Goal: Transaction & Acquisition: Purchase product/service

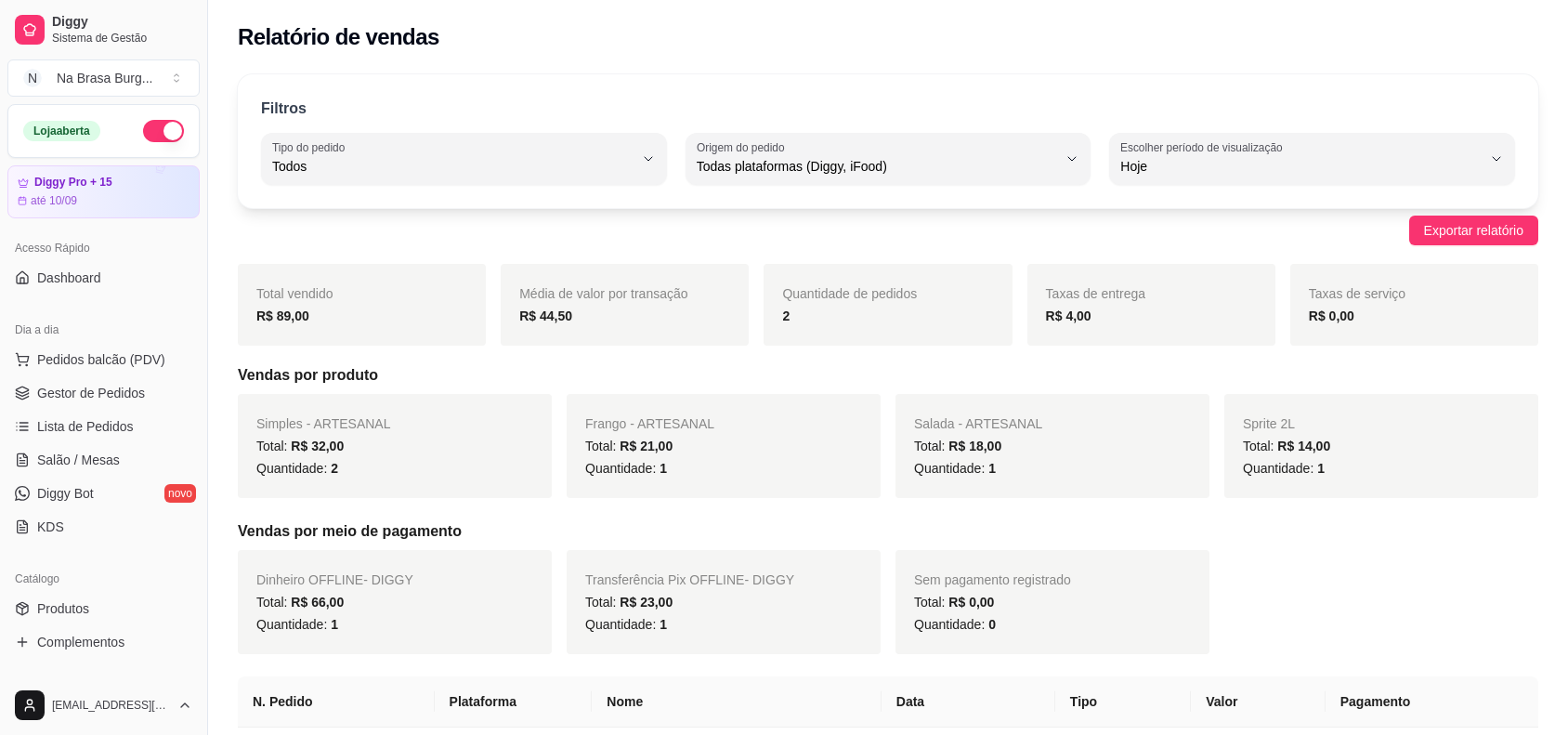
select select "ALL"
select select "0"
click at [125, 421] on span "Lista de Pedidos" at bounding box center [85, 425] width 97 height 18
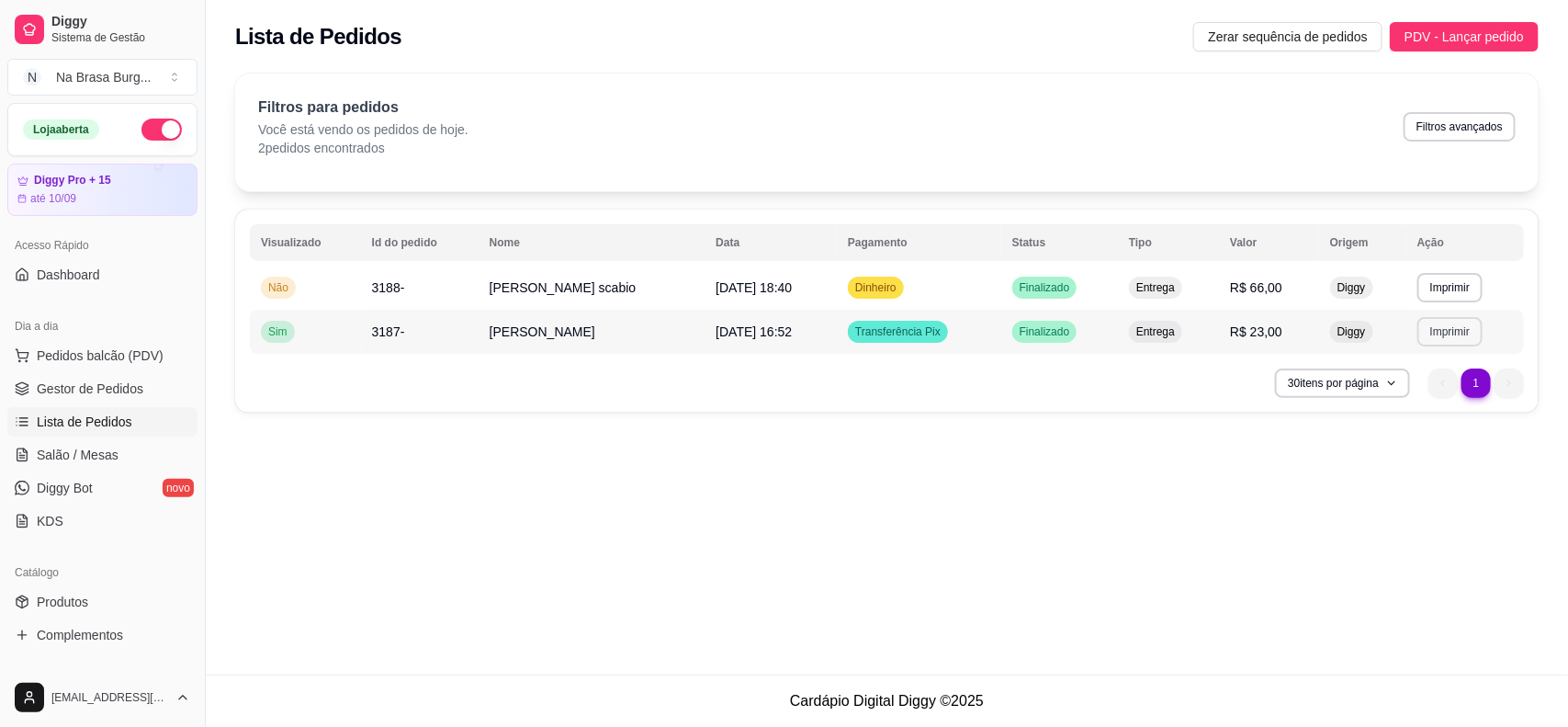
click at [1449, 328] on button "Imprimir" at bounding box center [1450, 332] width 65 height 29
click at [1399, 395] on button "IMPRESSORA" at bounding box center [1416, 395] width 134 height 29
click at [1442, 289] on button "Imprimir" at bounding box center [1450, 287] width 63 height 28
click at [1402, 348] on button "IMPRESSORA" at bounding box center [1417, 353] width 129 height 28
click at [117, 351] on span "Pedidos balcão (PDV)" at bounding box center [100, 355] width 127 height 18
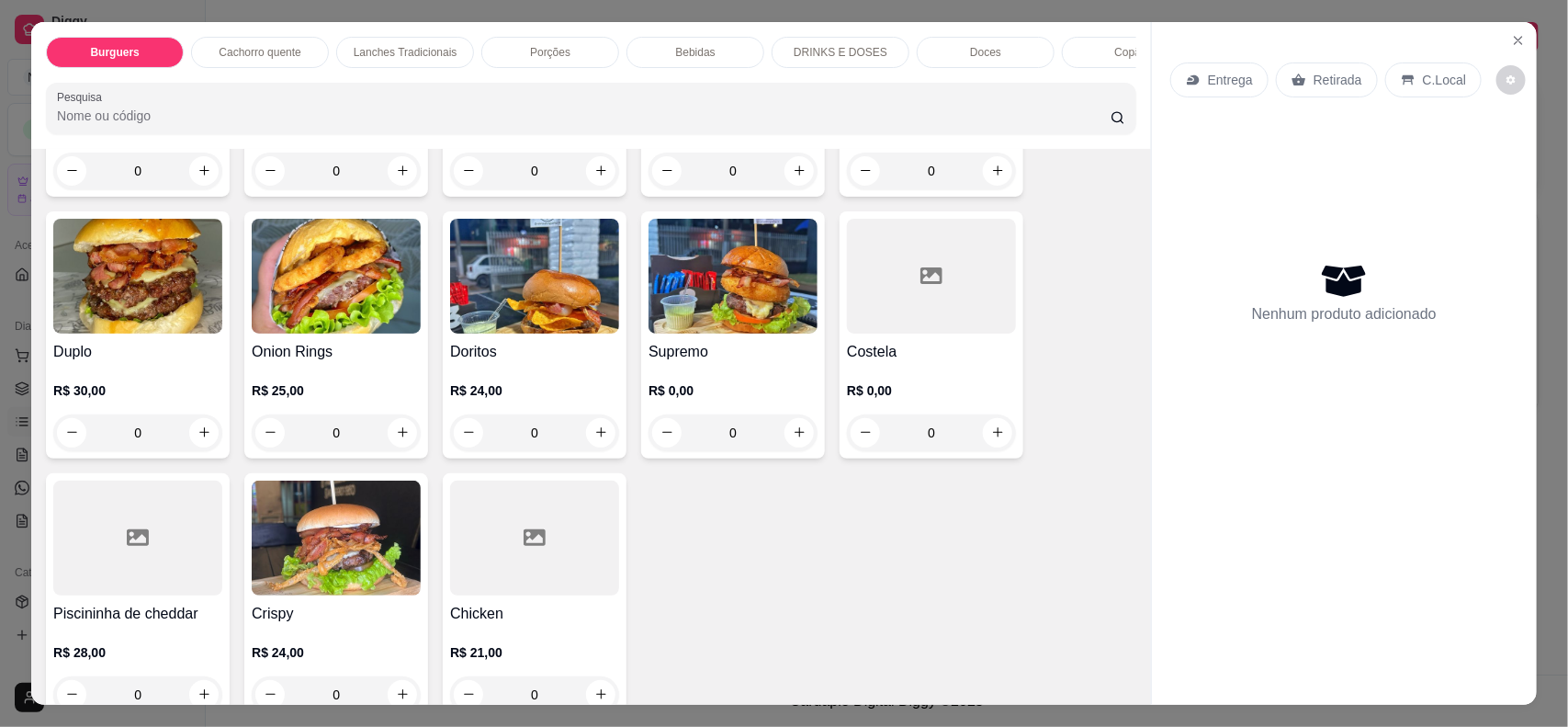
scroll to position [345, 0]
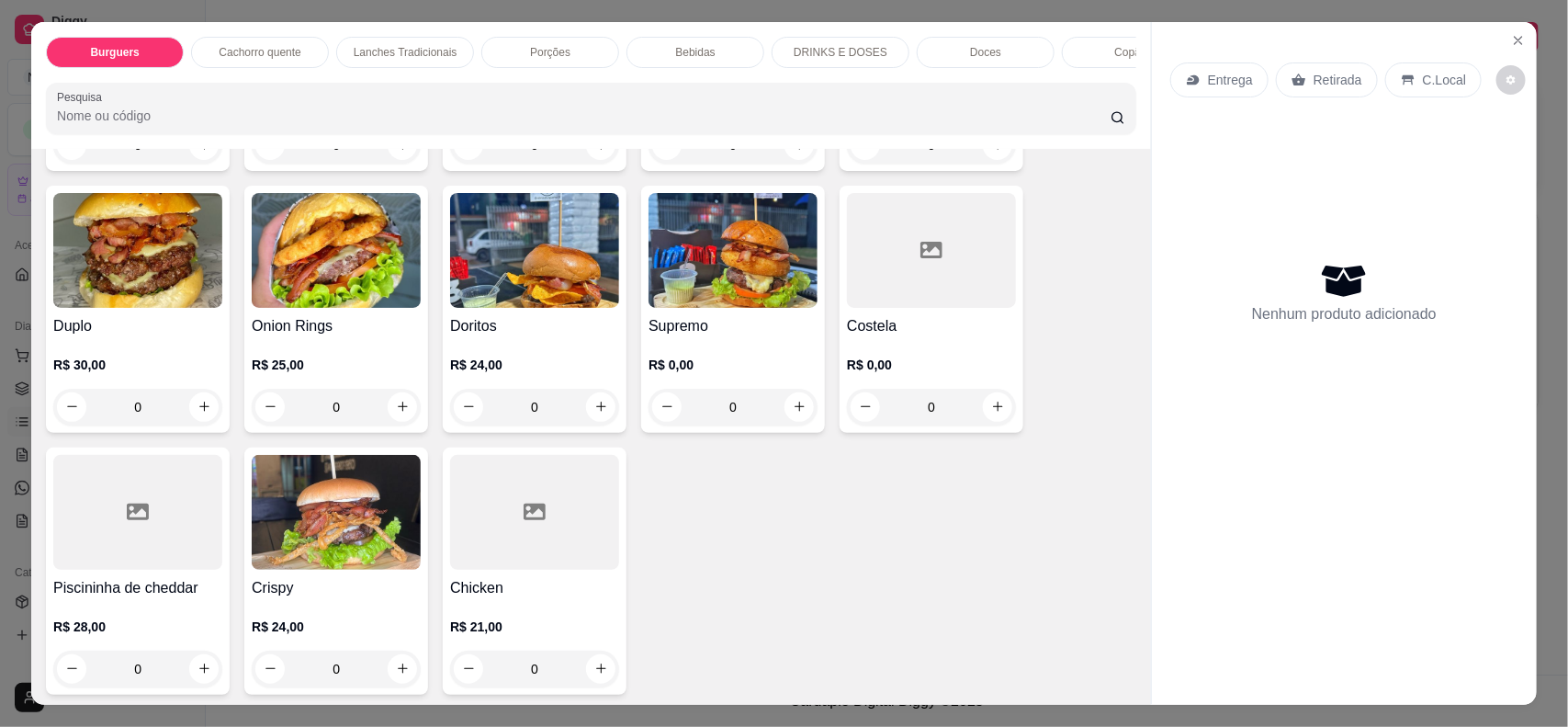
click at [350, 554] on img at bounding box center [336, 512] width 169 height 115
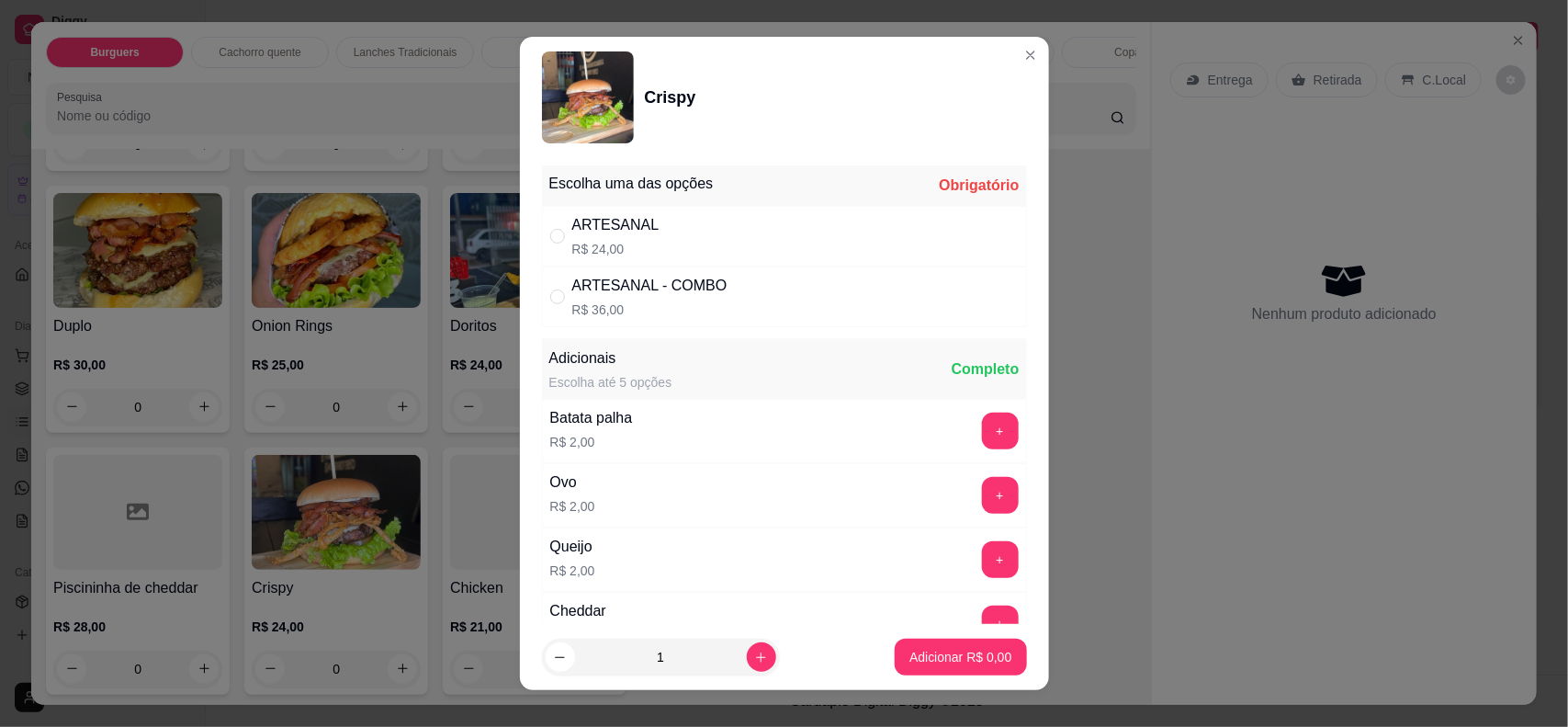
click at [668, 236] on div "ARTESANAL R$ 24,00" at bounding box center [784, 236] width 485 height 61
radio input "true"
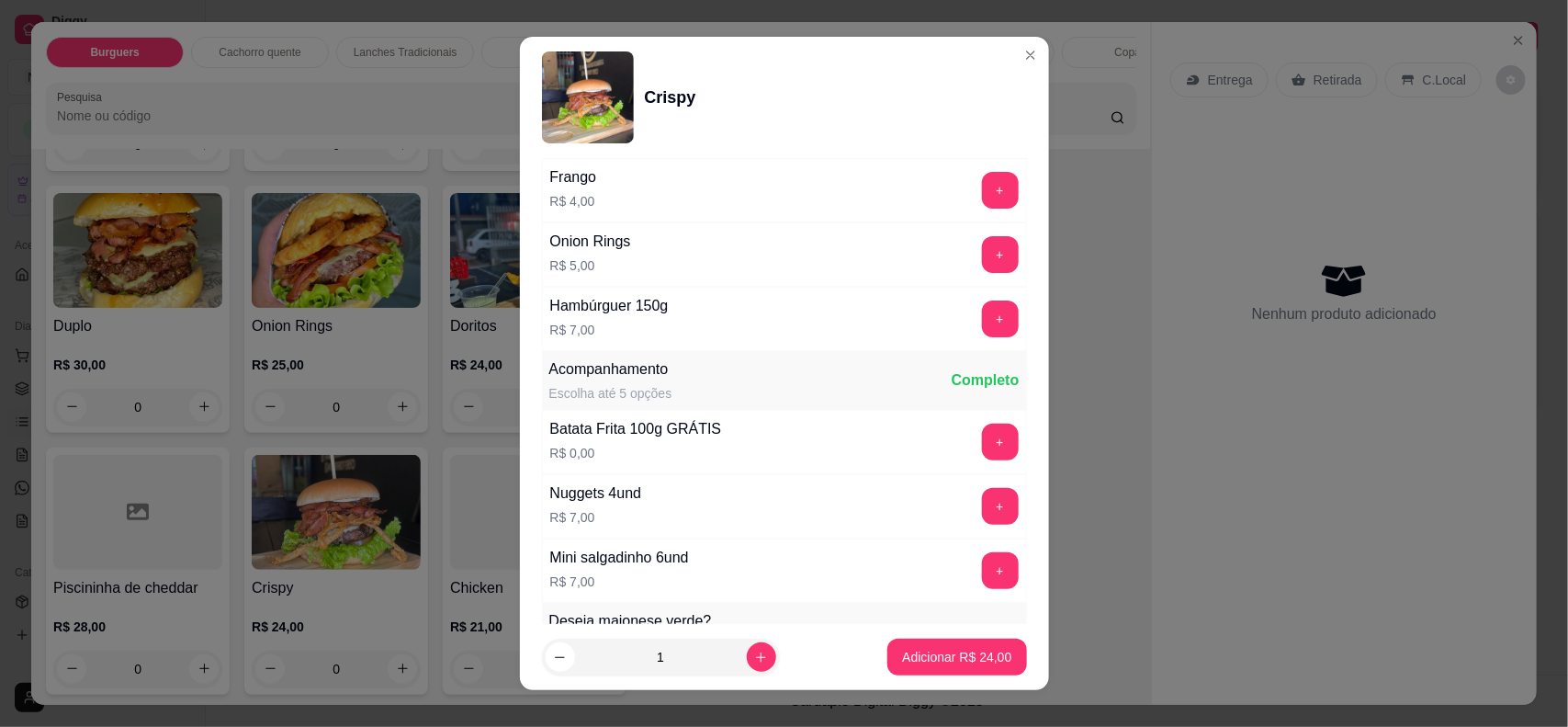
scroll to position [919, 0]
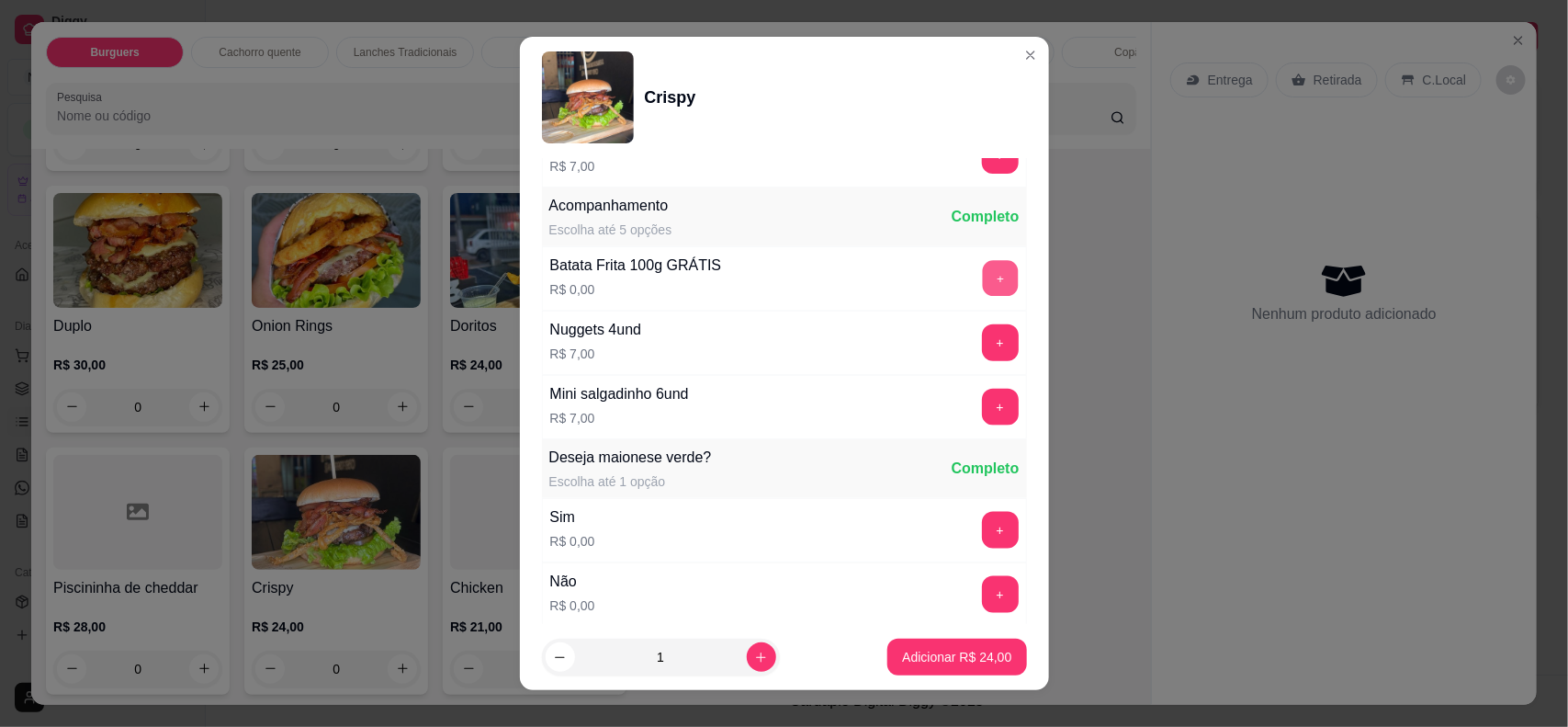
click at [982, 285] on button "+" at bounding box center [1000, 278] width 36 height 36
click at [902, 654] on p "Adicionar R$ 24,00" at bounding box center [956, 657] width 109 height 18
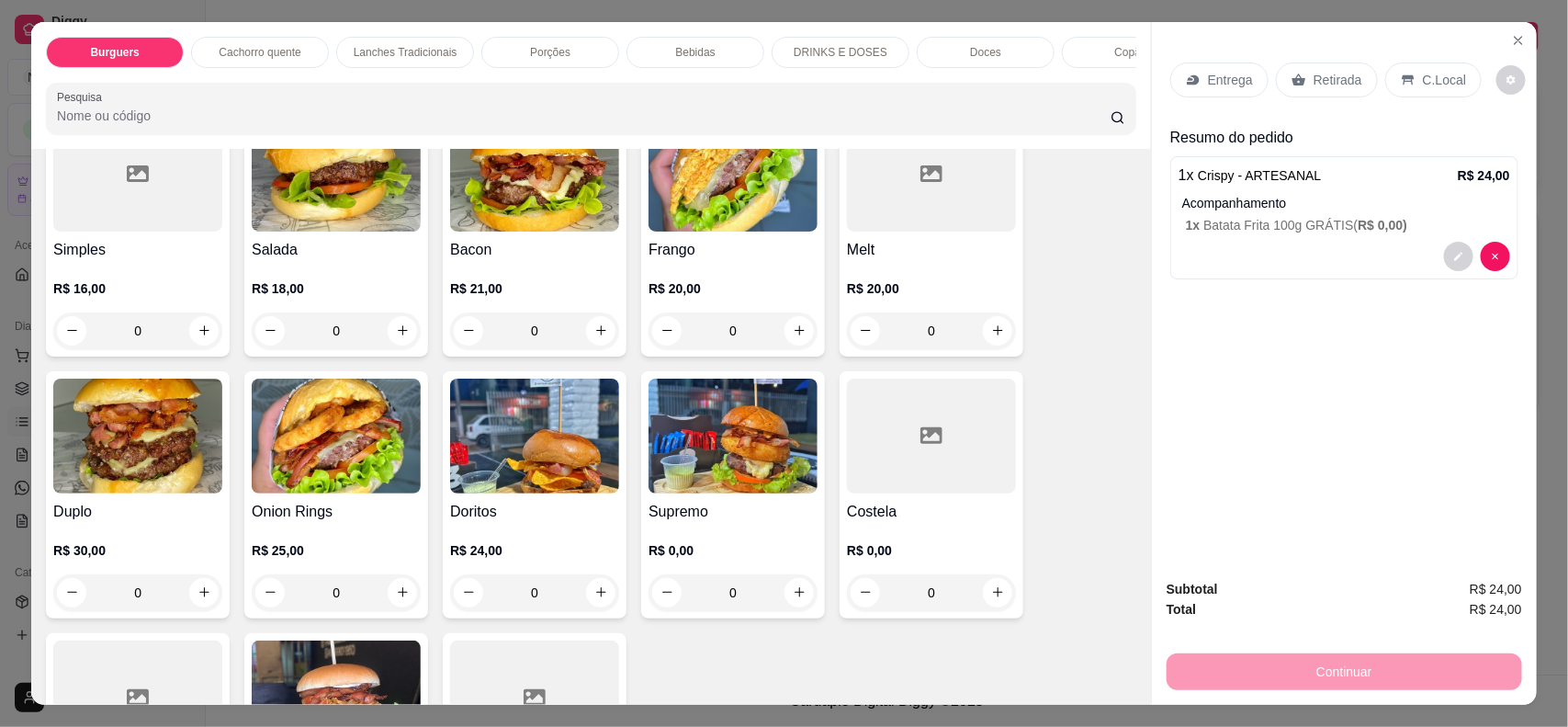
scroll to position [0, 0]
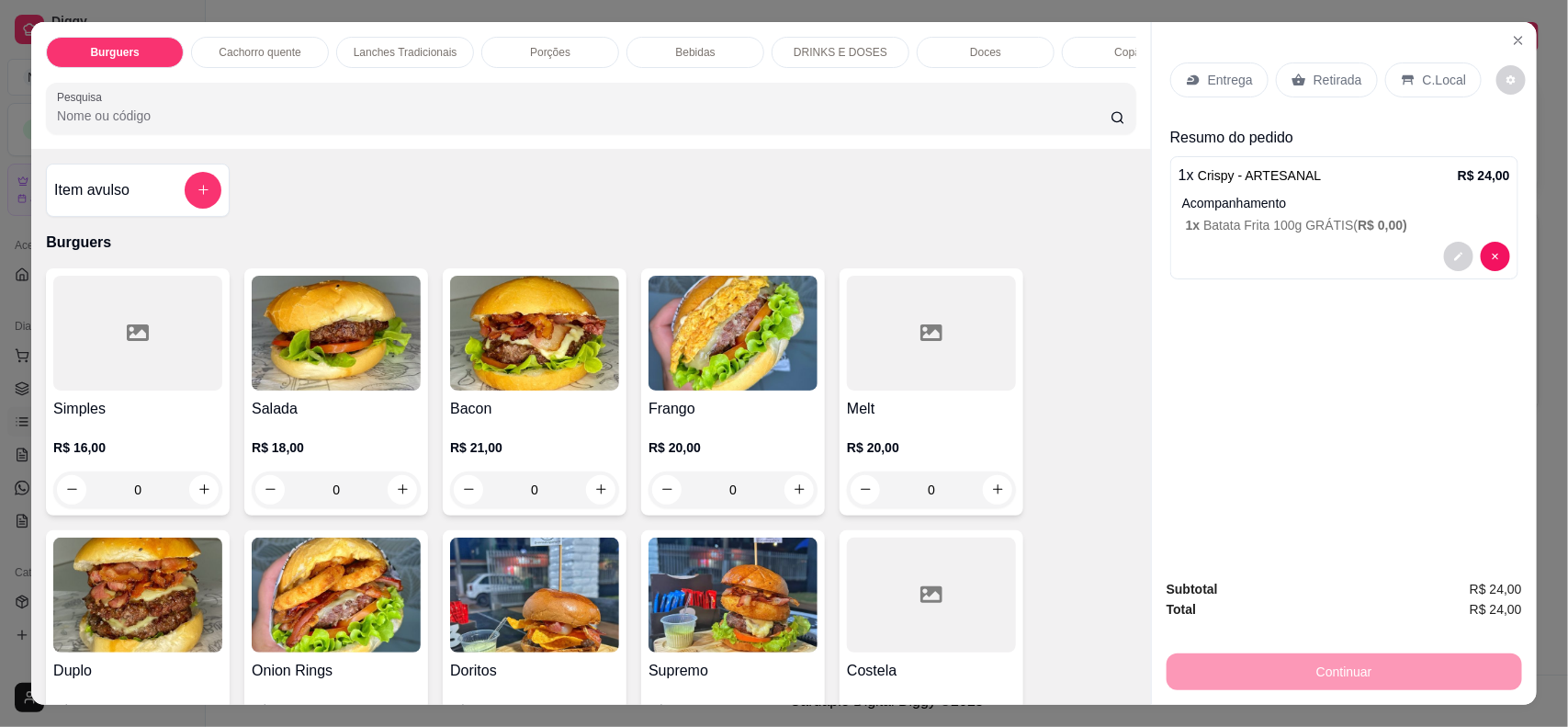
click at [147, 349] on div at bounding box center [137, 333] width 169 height 115
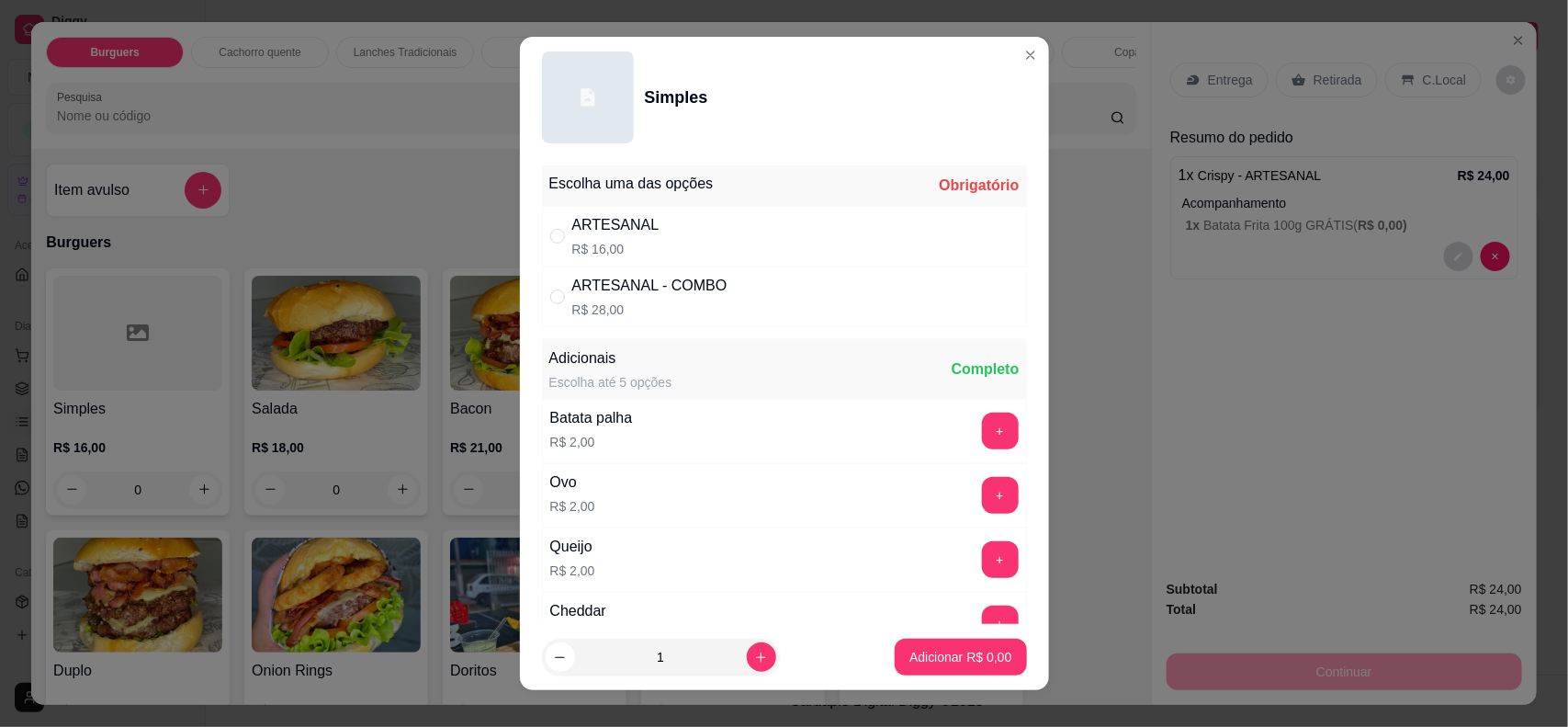
click at [622, 218] on div "ARTESANAL" at bounding box center [616, 225] width 87 height 22
radio input "true"
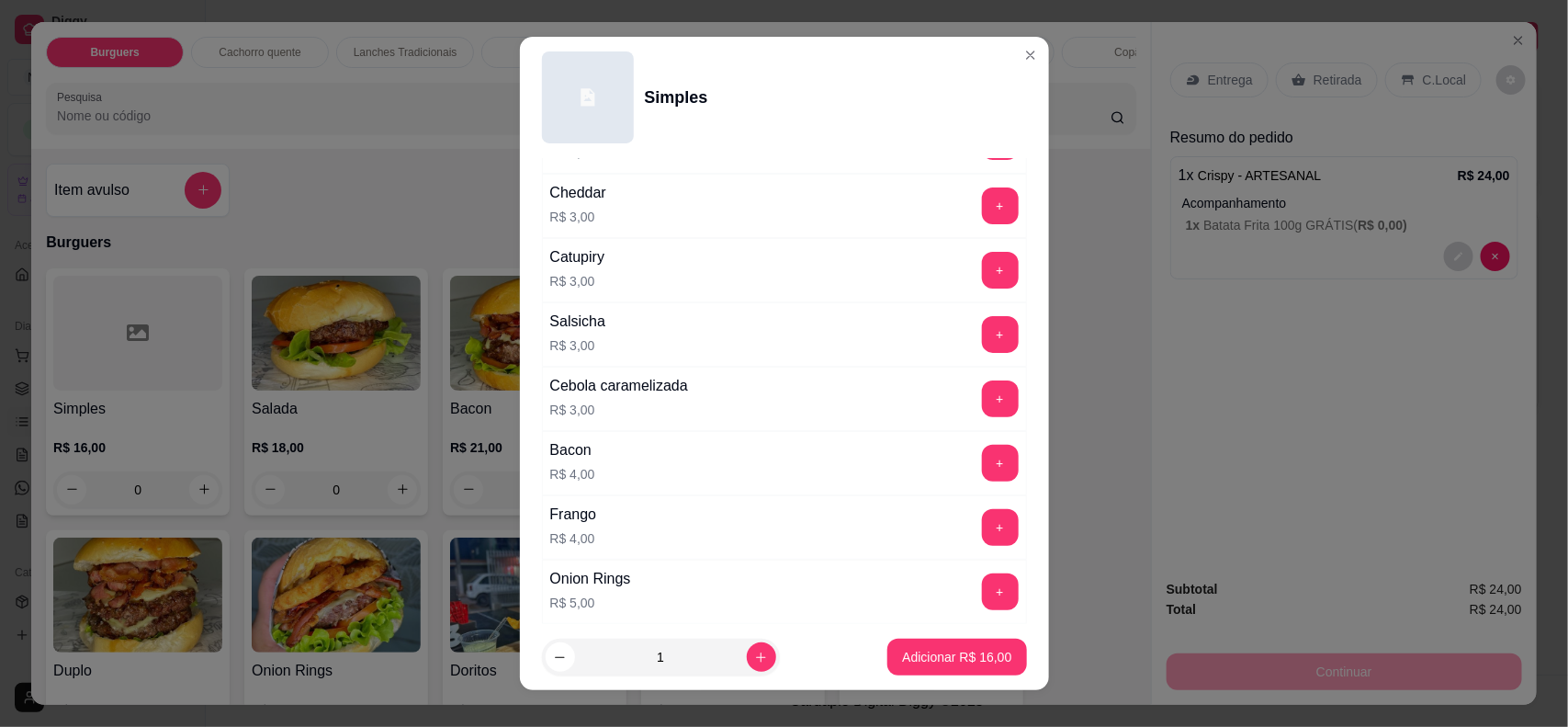
scroll to position [460, 0]
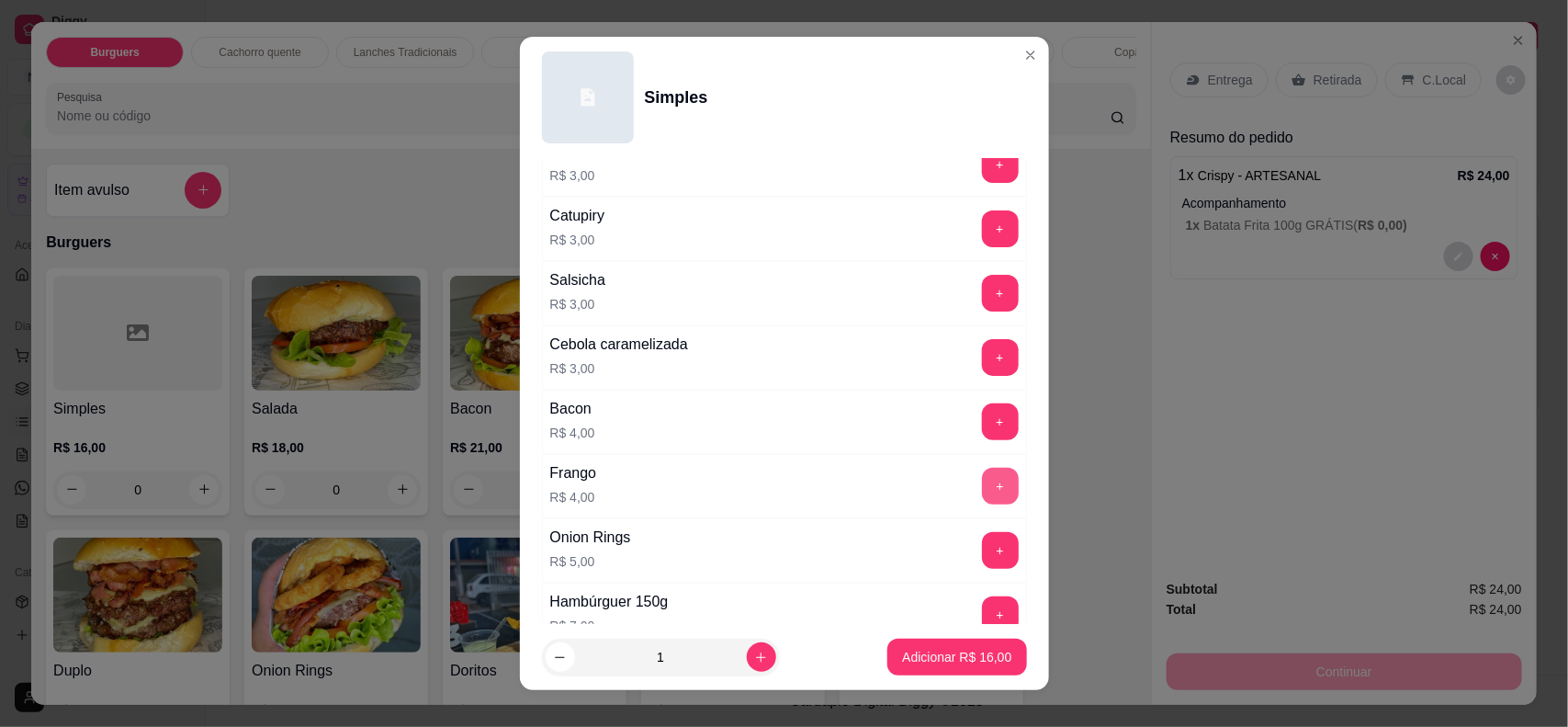
click at [982, 498] on button "+" at bounding box center [1000, 486] width 37 height 37
click at [982, 289] on button "+" at bounding box center [1000, 293] width 37 height 37
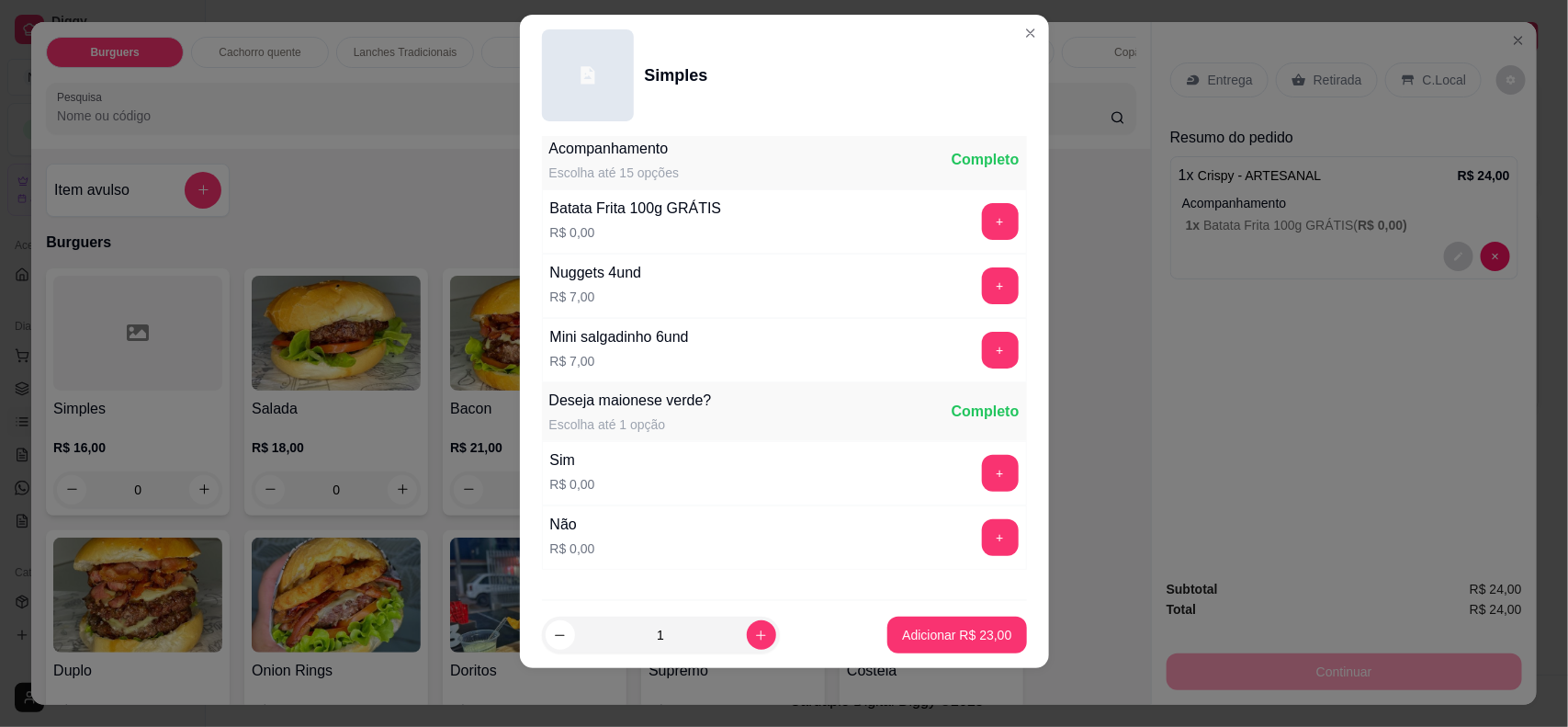
scroll to position [952, 0]
click at [982, 227] on button "+" at bounding box center [1000, 224] width 37 height 37
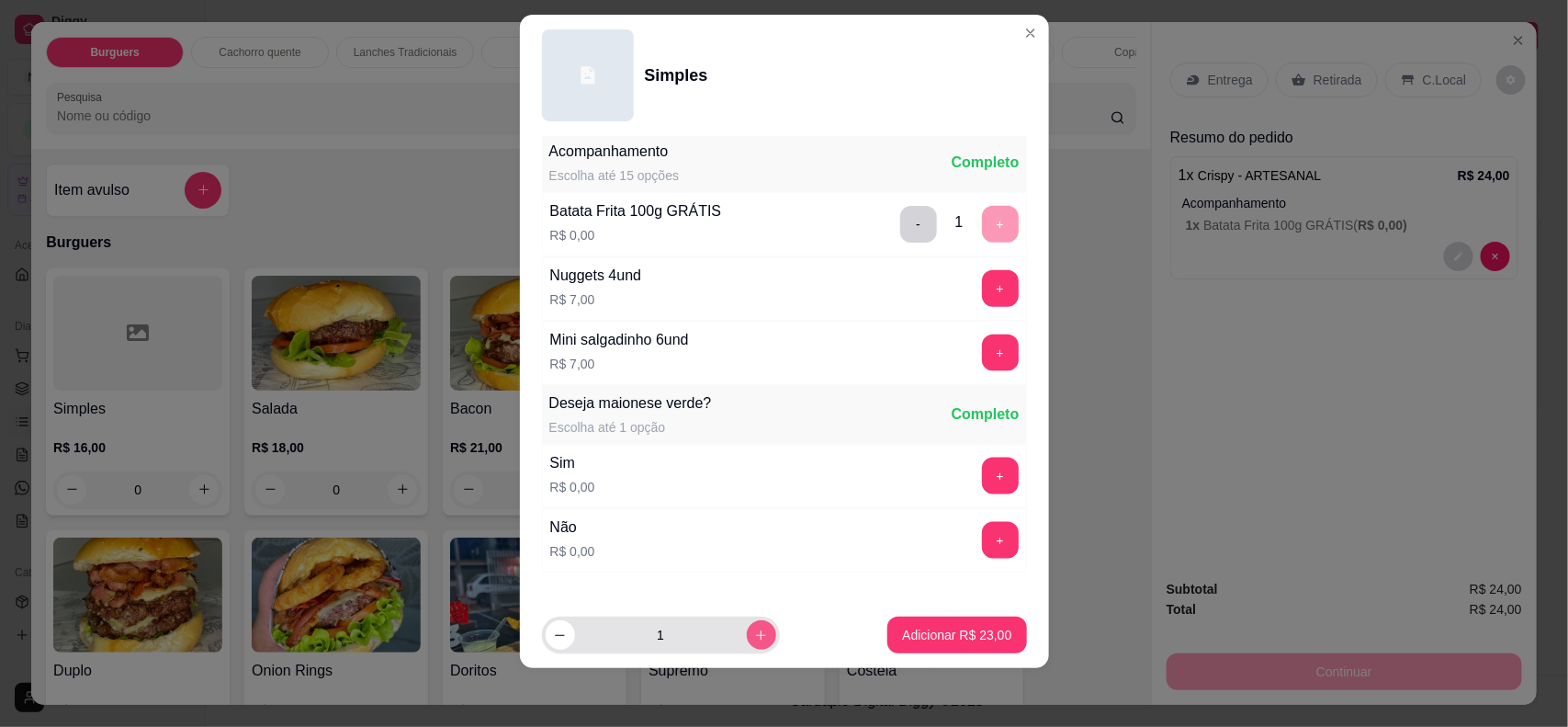
click at [754, 639] on icon "increase-product-quantity" at bounding box center [761, 635] width 14 height 14
type input "2"
click at [911, 634] on p "Adicionar R$ 46,00" at bounding box center [956, 634] width 109 height 18
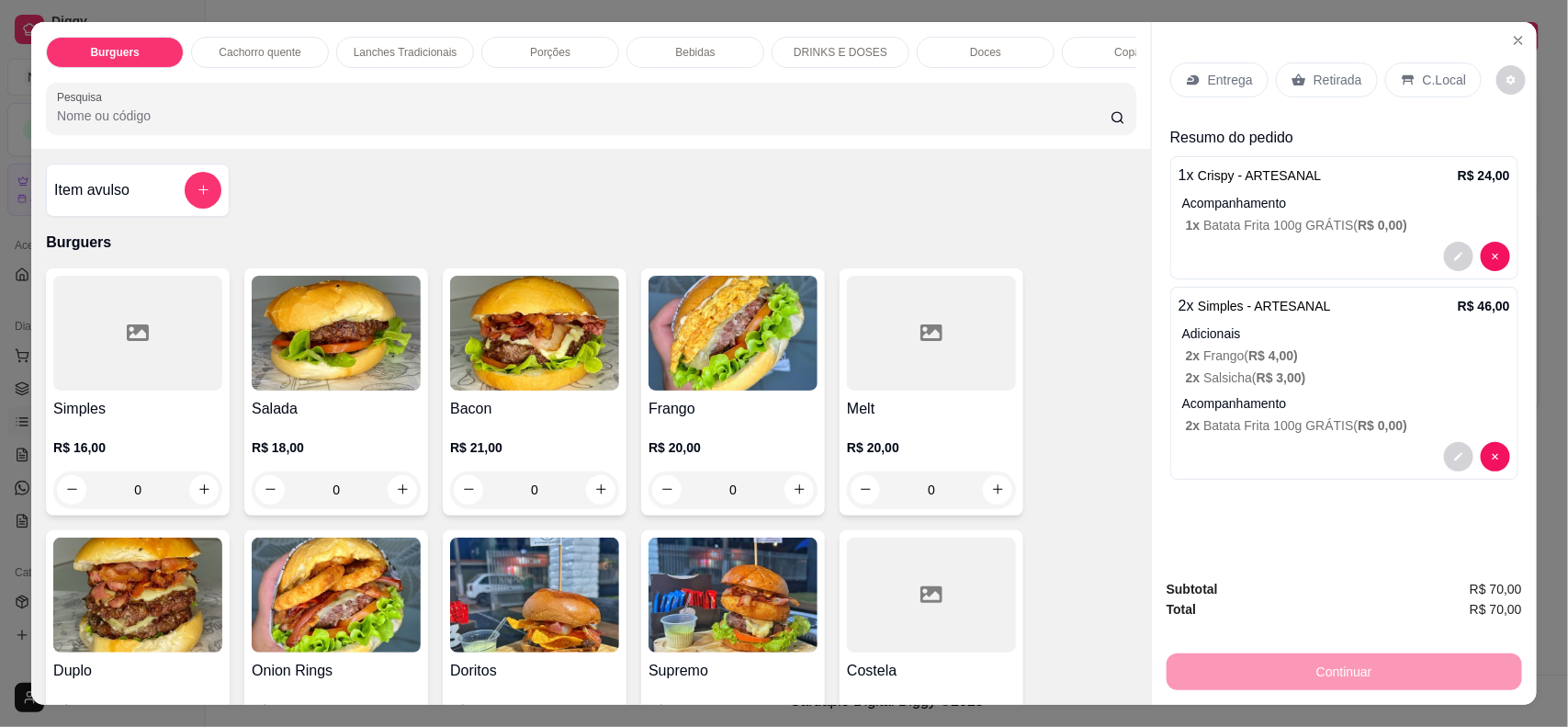
click at [1192, 111] on div "Entrega Retirada C.Local" at bounding box center [1343, 80] width 348 height 64
click at [1195, 89] on div "Entrega" at bounding box center [1219, 80] width 99 height 35
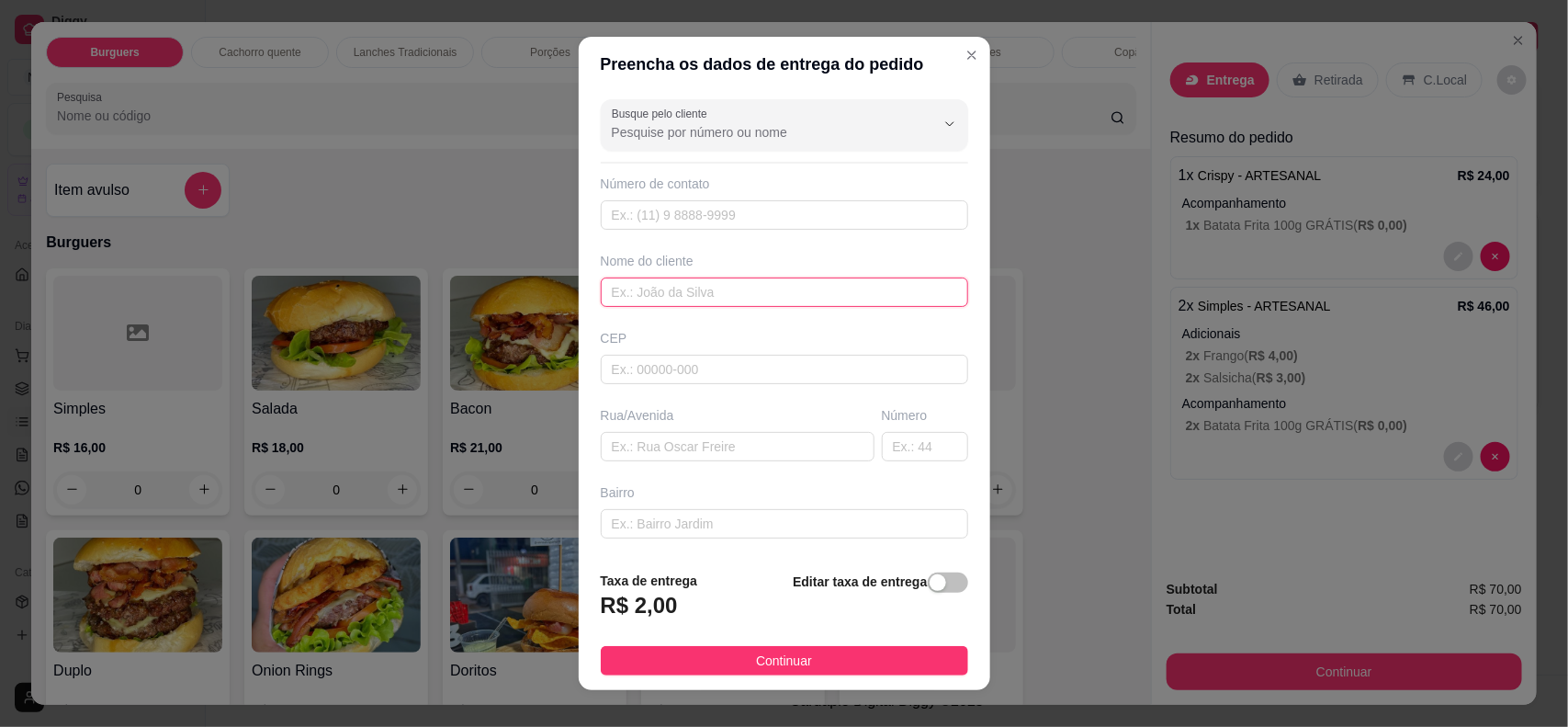
click at [782, 290] on input "text" at bounding box center [784, 292] width 368 height 29
type input "[PERSON_NAME]"
drag, startPoint x: 825, startPoint y: 659, endPoint x: 1032, endPoint y: 616, distance: 211.4
click at [827, 659] on button "Continuar" at bounding box center [784, 661] width 368 height 29
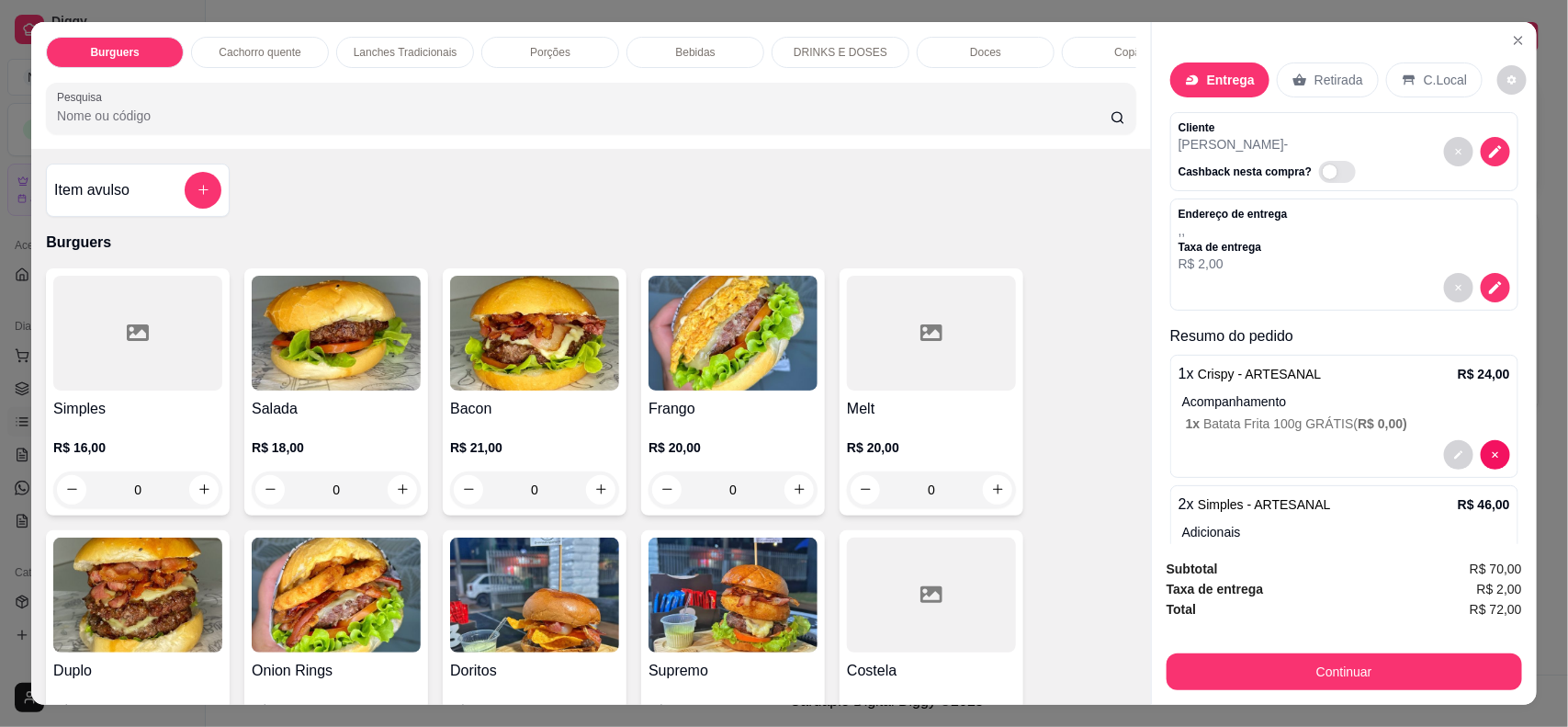
click at [1454, 671] on button "Continuar" at bounding box center [1343, 671] width 355 height 37
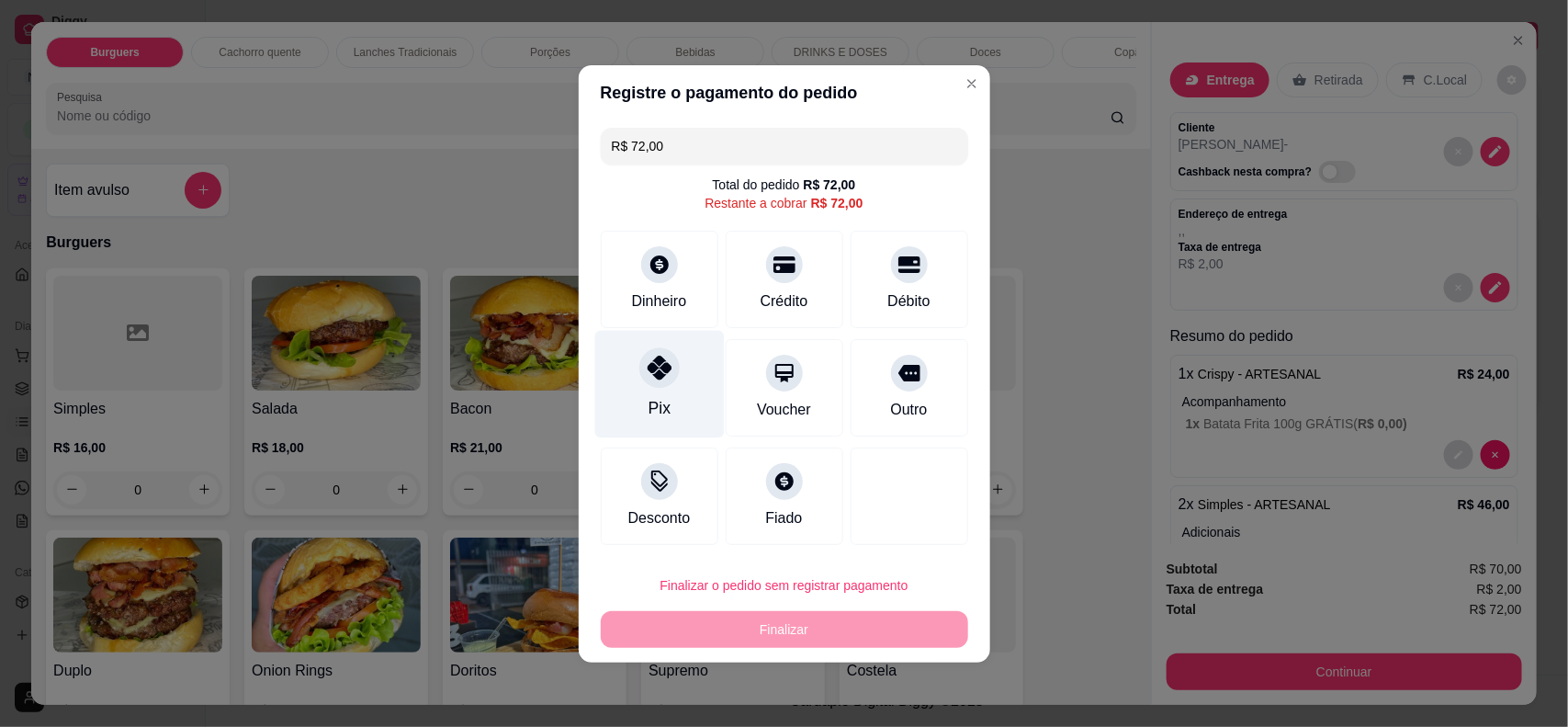
click at [649, 358] on icon at bounding box center [658, 367] width 24 height 24
type input "R$ 0,00"
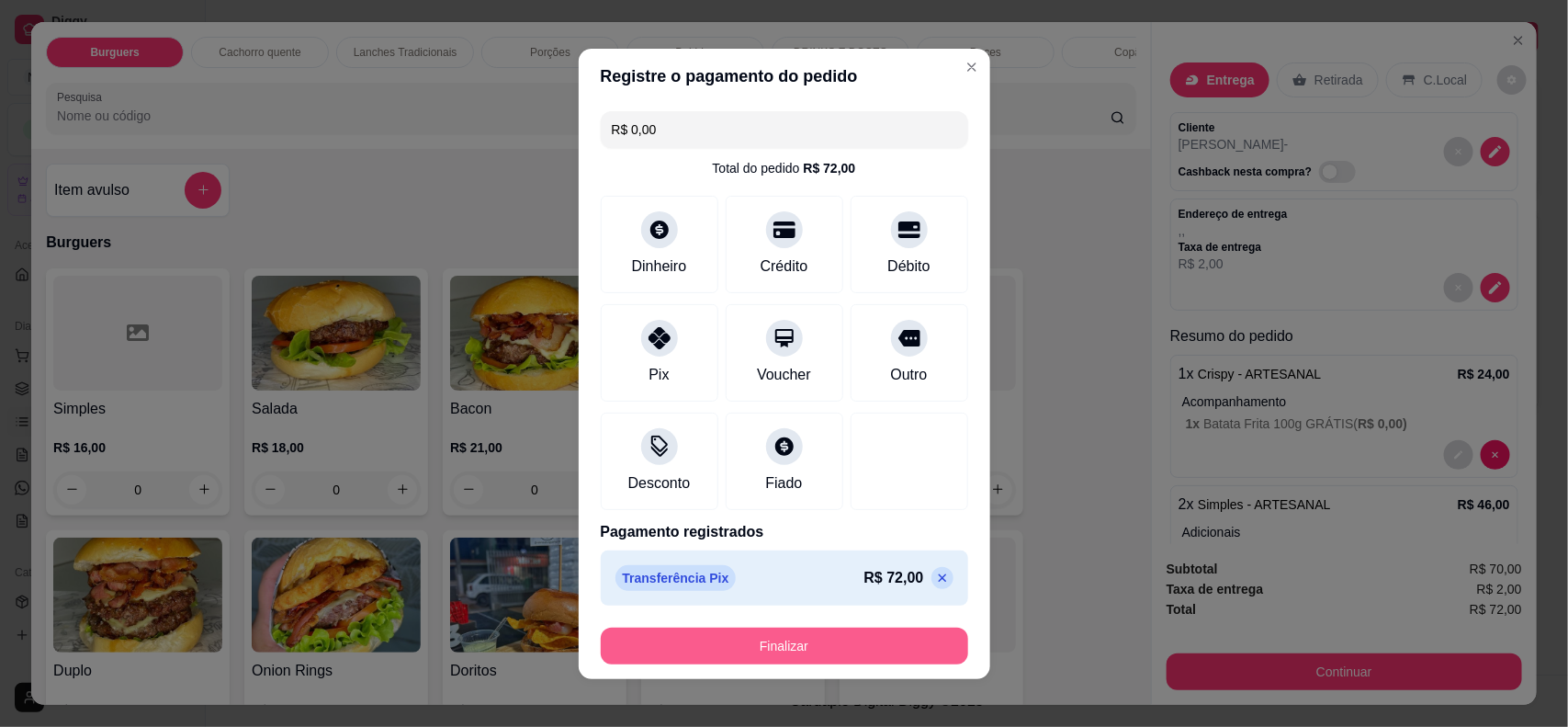
click at [774, 648] on button "Finalizar" at bounding box center [784, 645] width 368 height 37
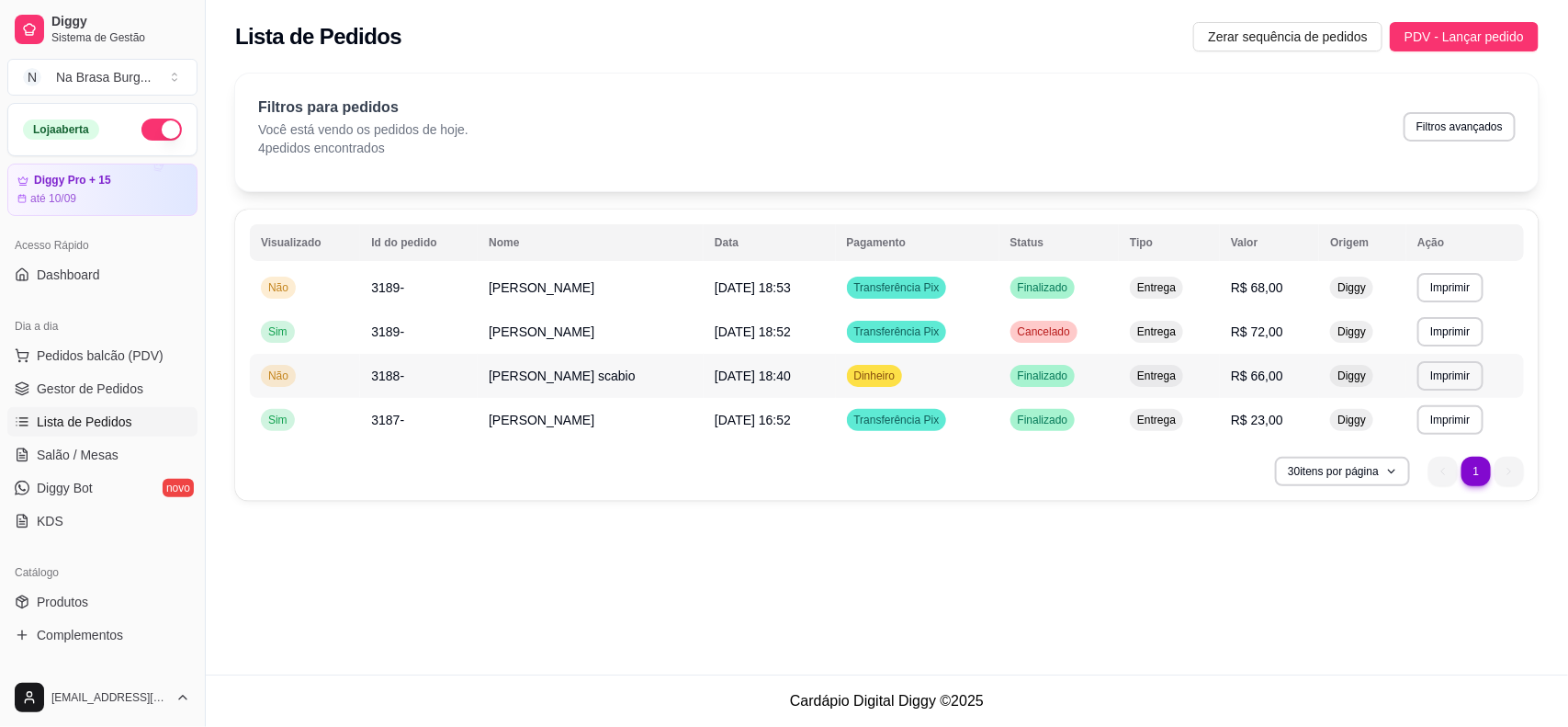
click at [716, 393] on td "[DATE] 18:40" at bounding box center [769, 375] width 132 height 45
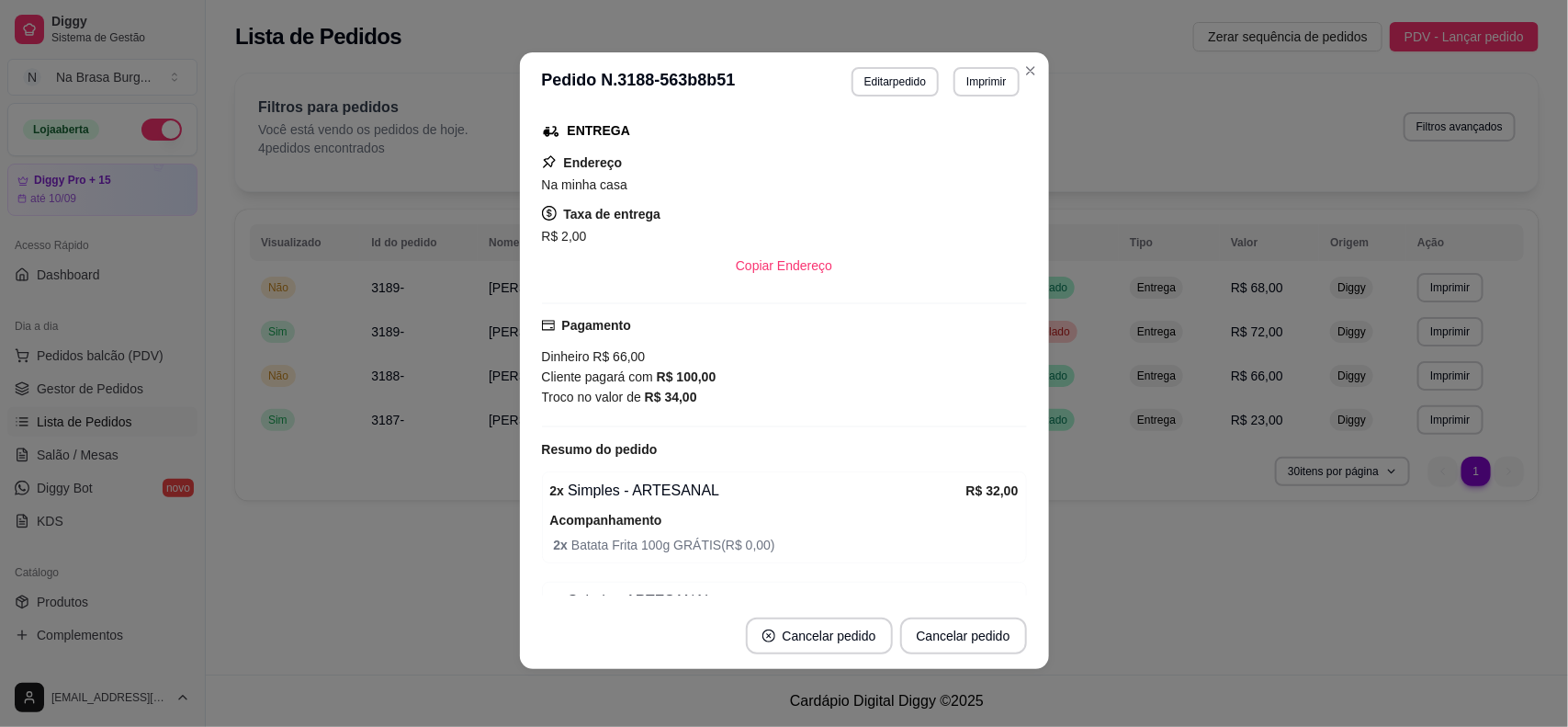
scroll to position [235, 0]
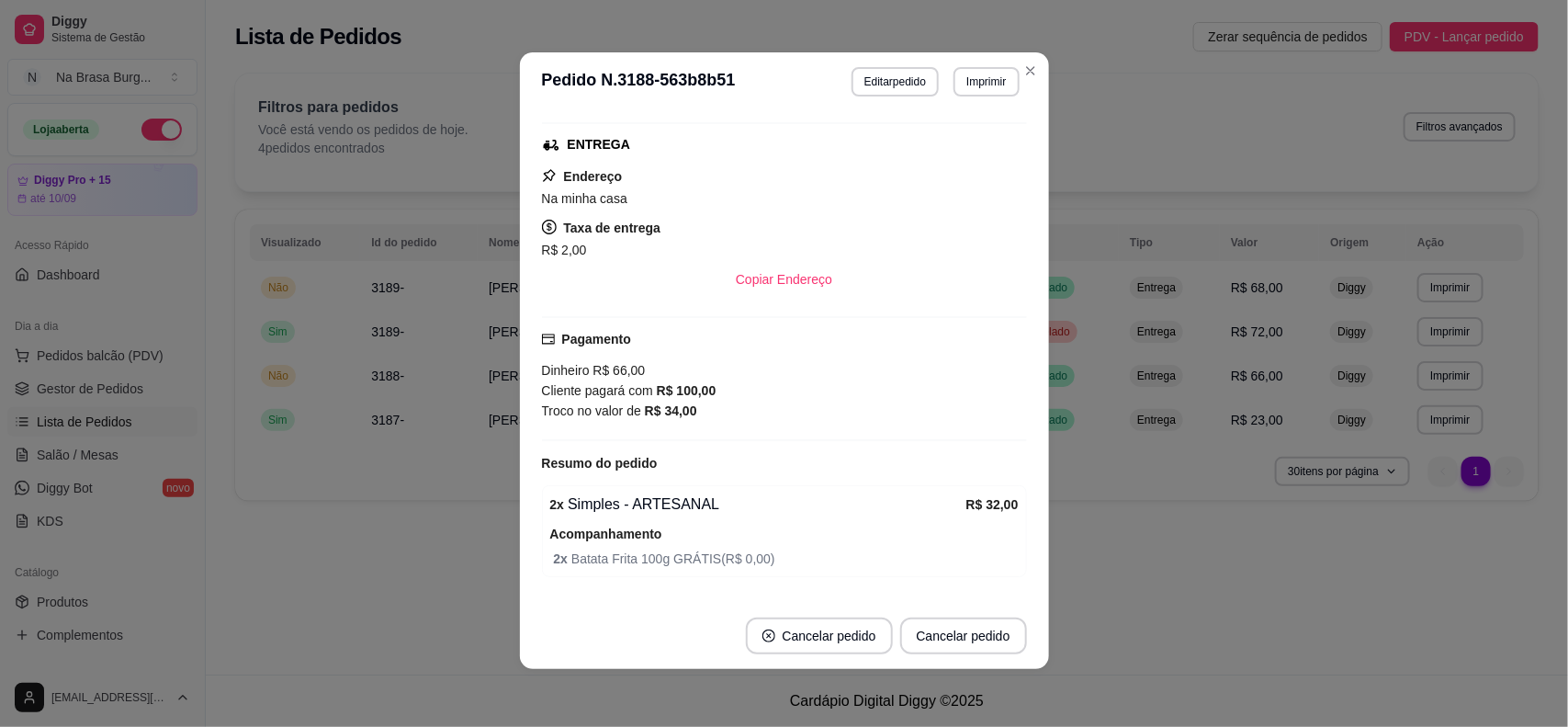
click at [671, 99] on header "**********" at bounding box center [784, 82] width 530 height 59
